Goal: Complete application form: Complete application form

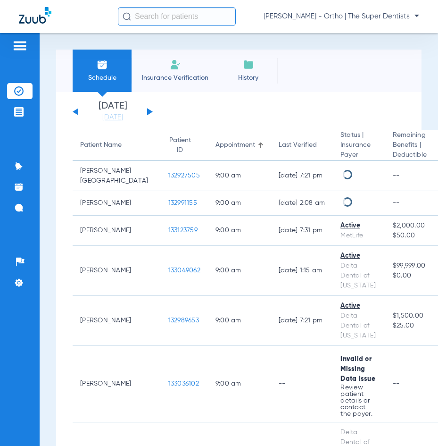
click at [172, 67] on img at bounding box center [175, 64] width 11 height 11
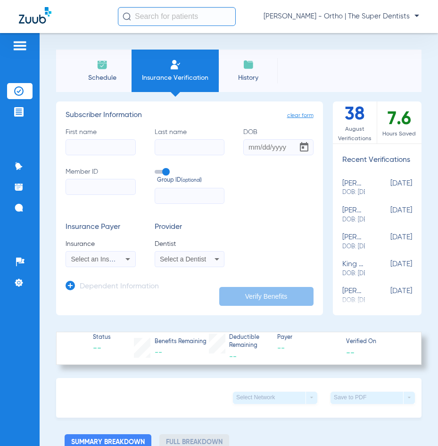
click at [88, 149] on input "First name" at bounding box center [101, 147] width 70 height 16
type input "[PERSON_NAME]"
type input "[DATE]"
click at [93, 186] on input "Member ID" at bounding box center [101, 187] width 70 height 16
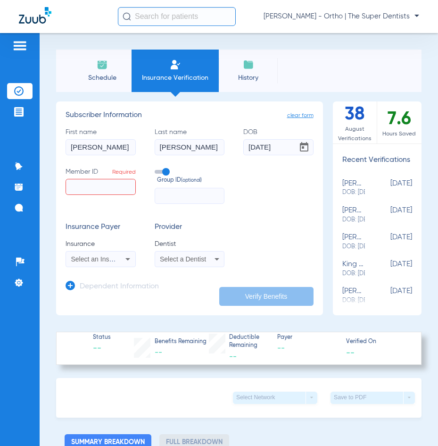
click at [80, 188] on input "Member ID Required" at bounding box center [101, 187] width 70 height 16
paste input "870160394"
type input "870160394"
click at [179, 196] on input "text" at bounding box center [190, 196] width 70 height 16
click at [160, 196] on input "text" at bounding box center [190, 196] width 70 height 16
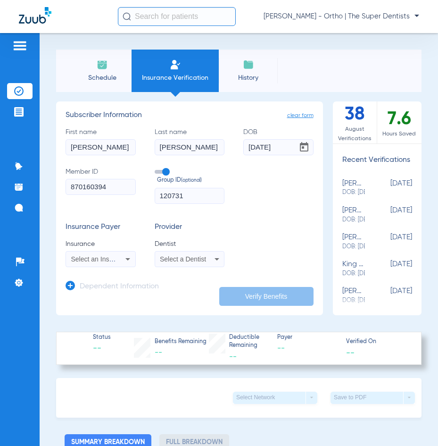
type input "120731"
click at [124, 256] on icon at bounding box center [127, 258] width 11 height 11
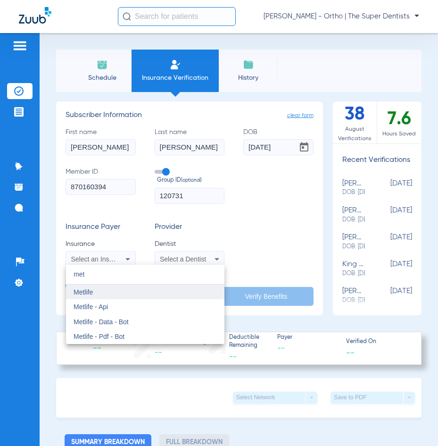
type input "met"
click at [96, 292] on mat-option "Metlife" at bounding box center [145, 291] width 158 height 15
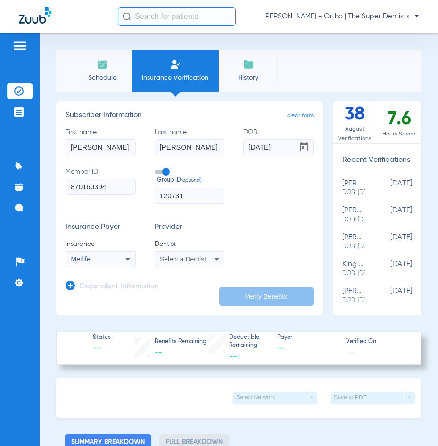
click at [178, 256] on span "Select a Dentist" at bounding box center [183, 259] width 46 height 8
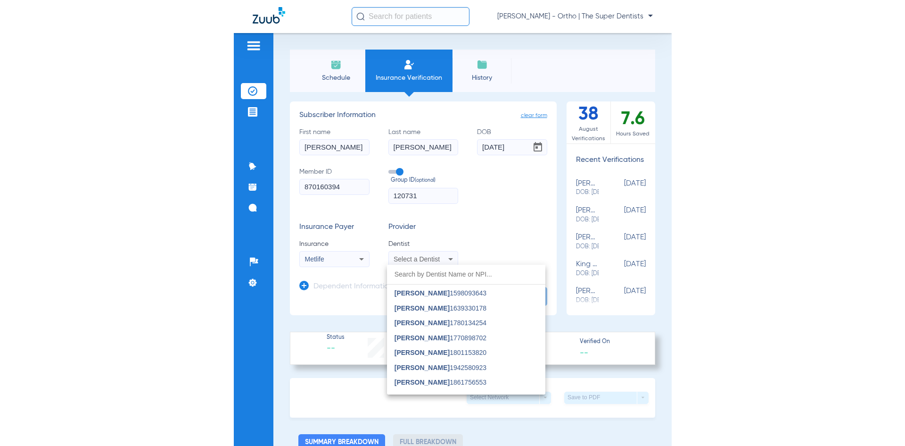
scroll to position [566, 0]
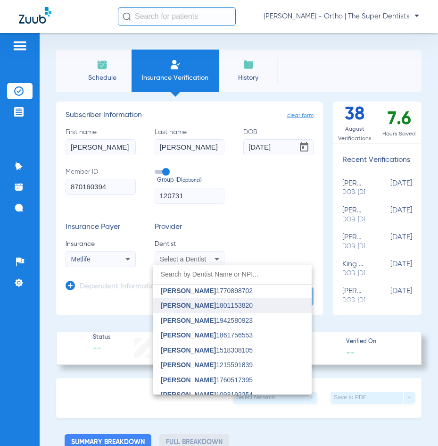
click at [193, 305] on span "[PERSON_NAME]" at bounding box center [188, 305] width 55 height 8
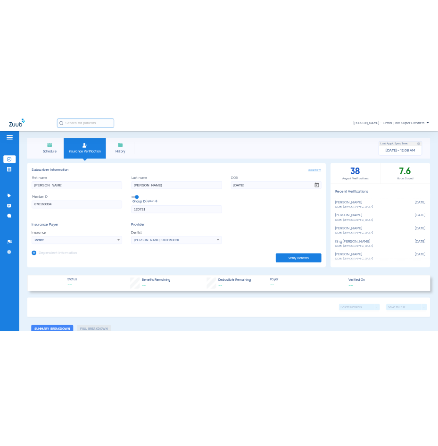
scroll to position [0, 0]
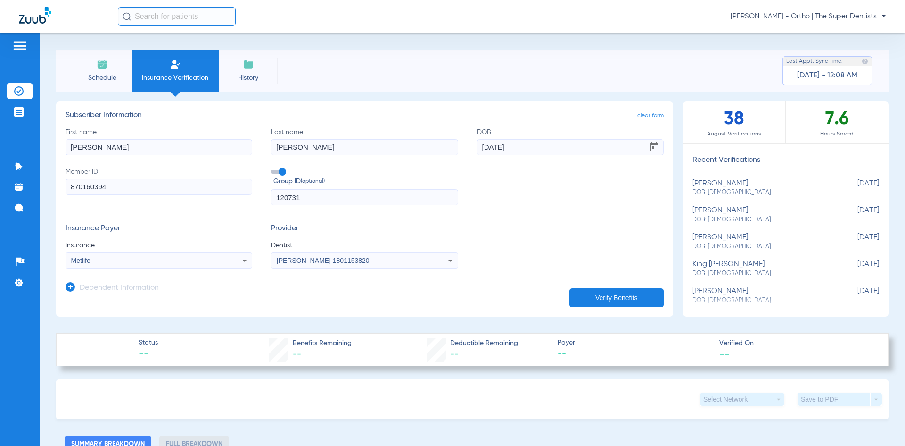
click at [70, 284] on icon at bounding box center [70, 286] width 9 height 9
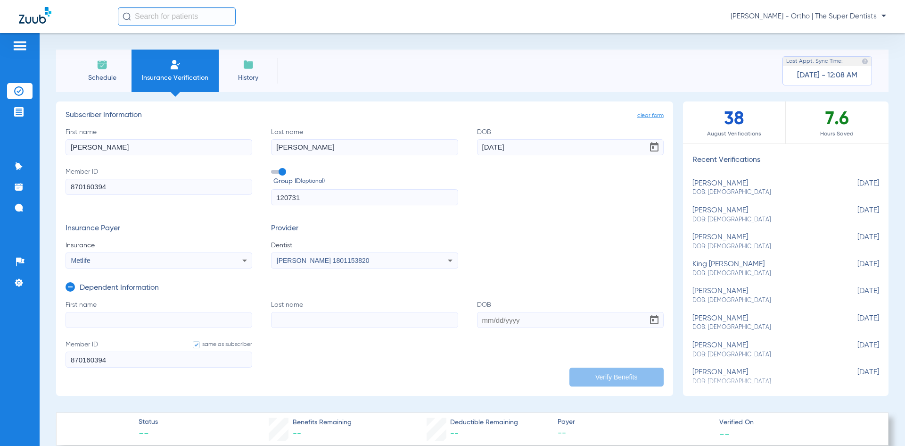
click at [100, 321] on input "First name" at bounding box center [159, 320] width 187 height 16
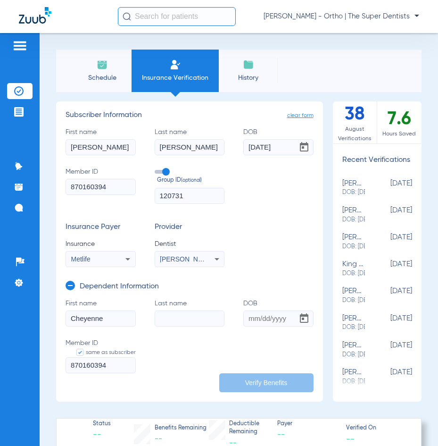
type input "Cheyenne"
type input "[PERSON_NAME]"
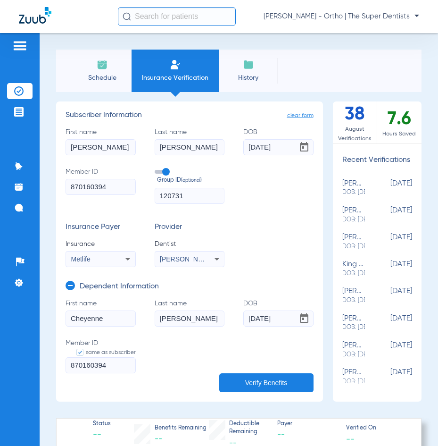
type input "[DATE]"
click at [266, 390] on button "Verify Benefits" at bounding box center [266, 382] width 94 height 19
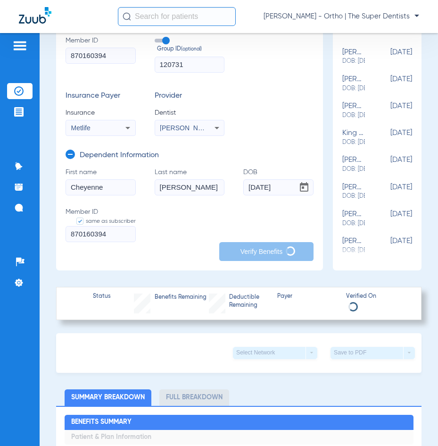
scroll to position [189, 0]
